Goal: Task Accomplishment & Management: Manage account settings

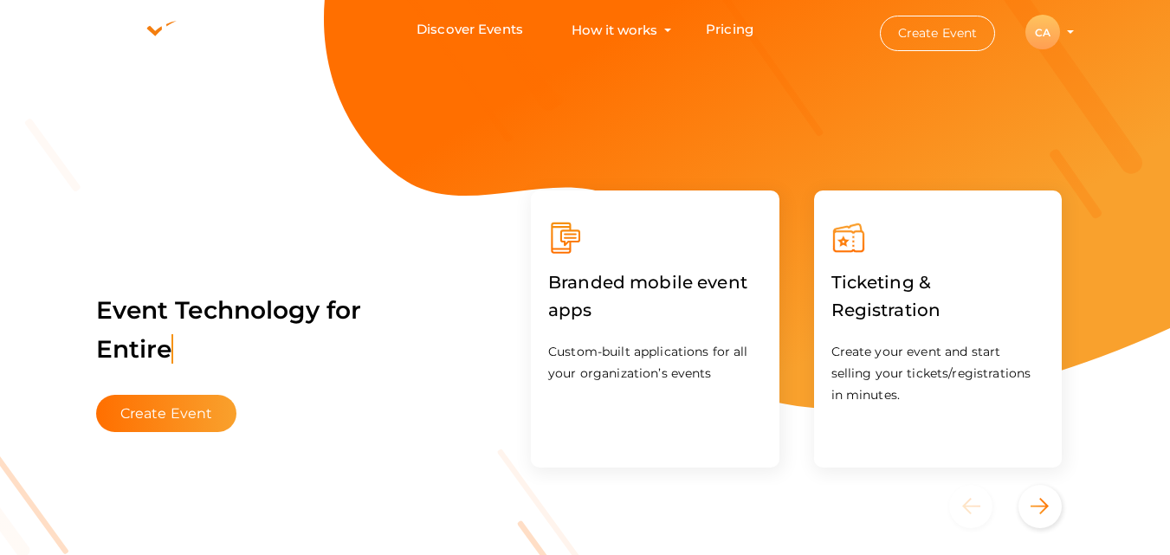
click at [1029, 34] on div "CA" at bounding box center [1042, 32] width 35 height 35
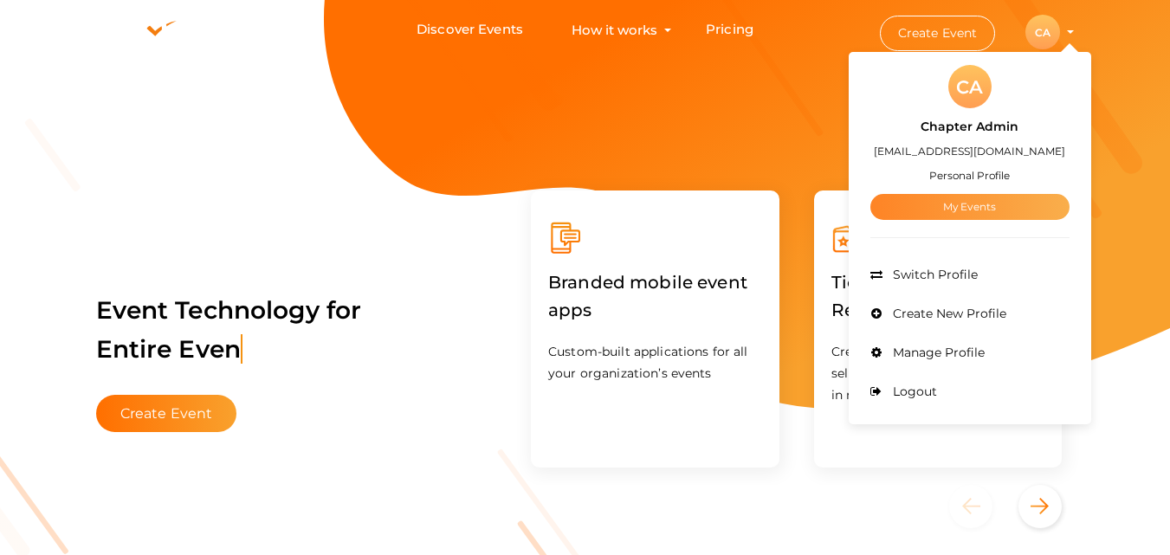
click at [961, 197] on link "My Events" at bounding box center [969, 207] width 199 height 26
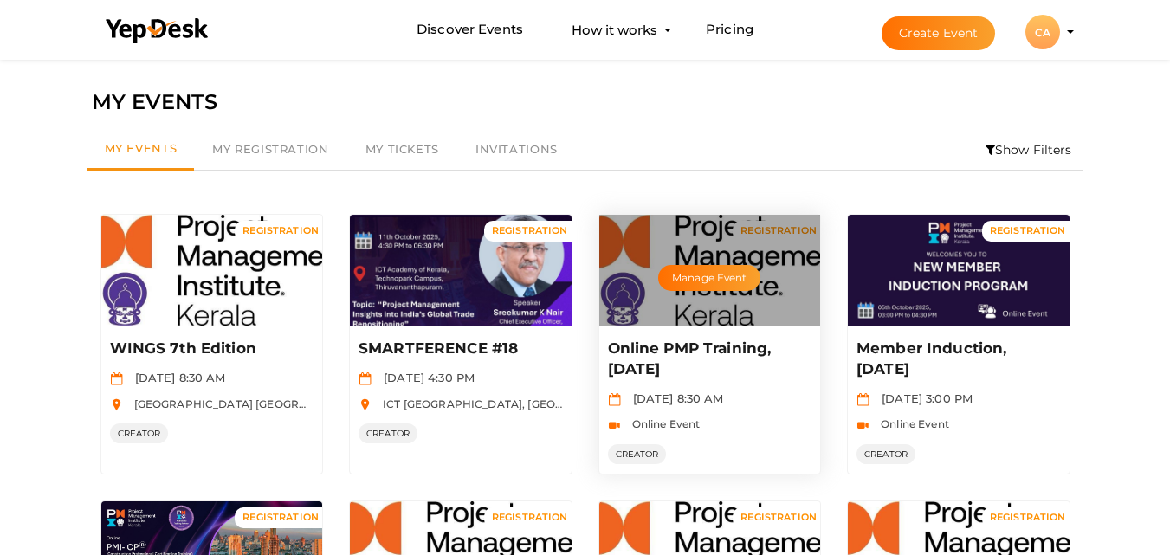
click at [731, 256] on div "Manage Event" at bounding box center [710, 270] width 222 height 111
